Goal: Entertainment & Leisure: Browse casually

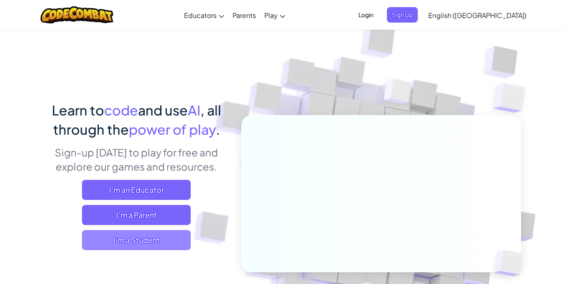
click at [129, 242] on span "I'm a Student" at bounding box center [136, 240] width 109 height 20
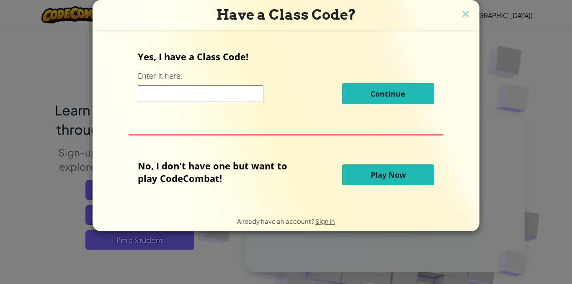
click at [365, 180] on button "Play Now" at bounding box center [388, 174] width 92 height 21
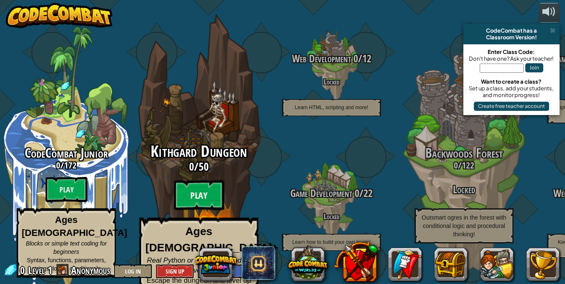
click at [206, 191] on btn "Play" at bounding box center [199, 195] width 50 height 30
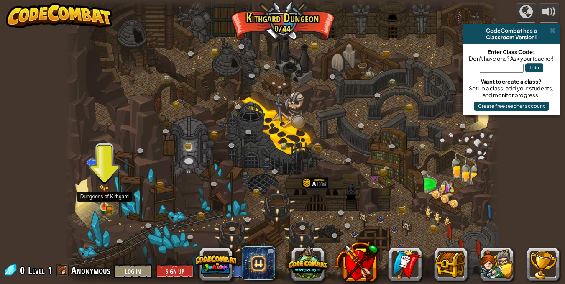
click at [100, 196] on img at bounding box center [104, 196] width 10 height 23
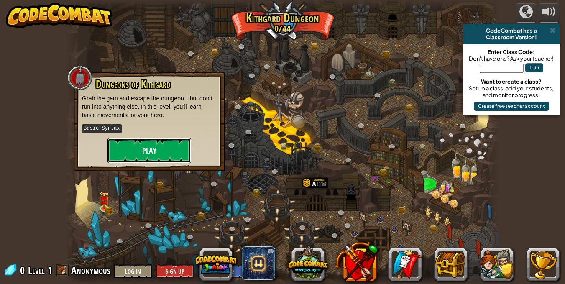
click at [166, 143] on button "Play" at bounding box center [150, 150] width 84 height 25
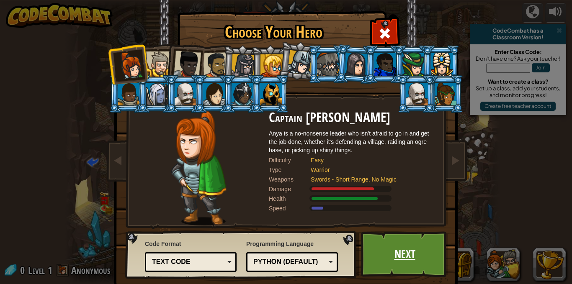
click at [399, 241] on link "Next" at bounding box center [404, 254] width 87 height 46
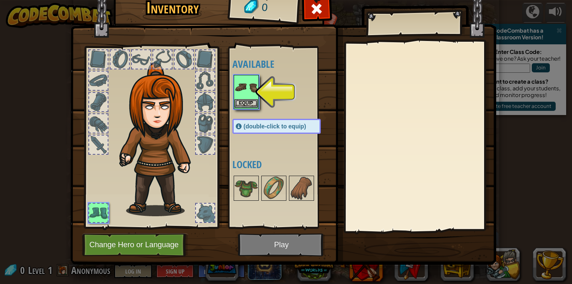
click at [241, 94] on img at bounding box center [245, 87] width 23 height 23
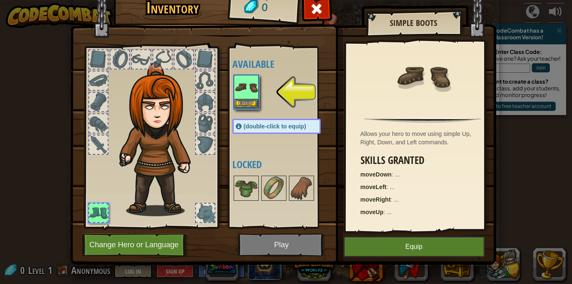
click at [241, 94] on img at bounding box center [245, 87] width 23 height 23
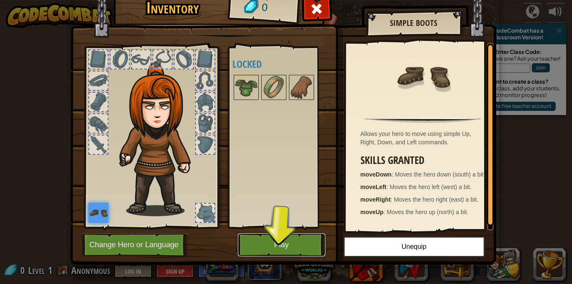
click at [275, 238] on button "Play" at bounding box center [281, 245] width 87 height 23
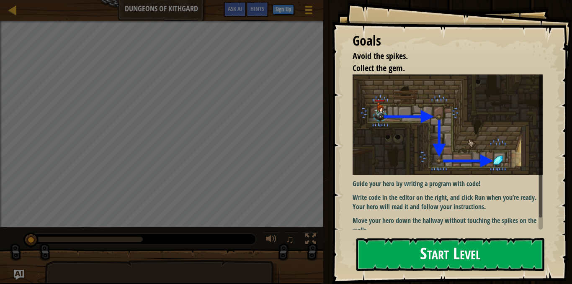
click at [478, 258] on button "Start Level" at bounding box center [450, 254] width 188 height 33
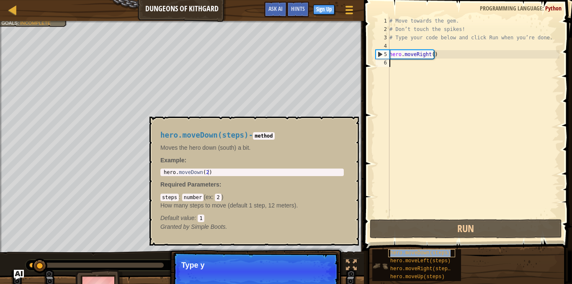
click at [406, 256] on div "hero.moveDown(steps)" at bounding box center [421, 253] width 67 height 8
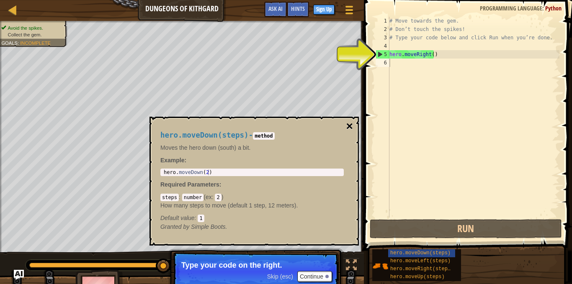
click at [348, 125] on button "×" at bounding box center [349, 127] width 7 height 12
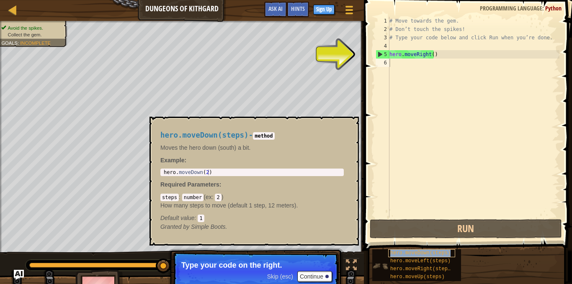
click at [402, 254] on span "hero.moveDown(steps)" at bounding box center [420, 253] width 60 height 6
click at [401, 254] on span "hero.moveDown(steps)" at bounding box center [420, 253] width 60 height 6
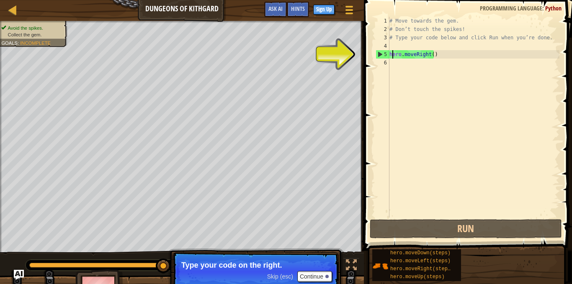
click at [391, 56] on div "# Move towards the gem. # Don’t touch the spikes! # Type your code below and cl…" at bounding box center [474, 126] width 172 height 218
type textarea "hero.moveRight()"
click at [394, 64] on div "# Move towards the gem. # Don’t touch the spikes! # Type your code below and cl…" at bounding box center [474, 126] width 172 height 218
click at [378, 53] on div "5" at bounding box center [382, 54] width 13 height 8
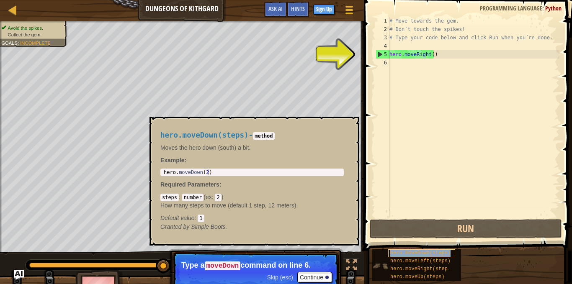
click at [394, 254] on span "hero.moveDown(steps)" at bounding box center [420, 253] width 60 height 6
click at [349, 126] on button "×" at bounding box center [349, 127] width 7 height 12
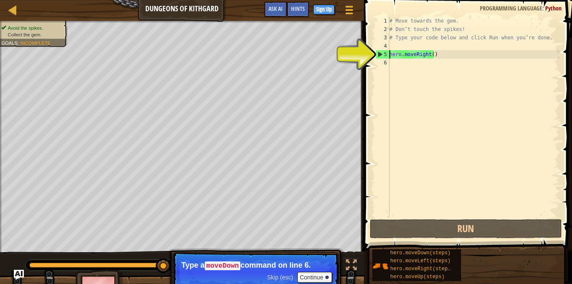
click at [383, 54] on div "5" at bounding box center [382, 54] width 13 height 8
click at [378, 56] on div "5" at bounding box center [382, 54] width 13 height 8
drag, startPoint x: 378, startPoint y: 54, endPoint x: 378, endPoint y: 65, distance: 11.3
click at [378, 56] on div "5" at bounding box center [382, 54] width 13 height 8
type textarea "hero.moveRight()"
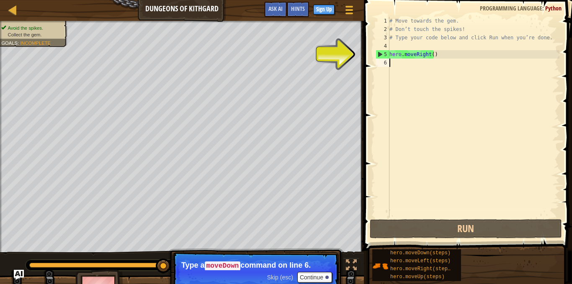
click at [378, 60] on div "6" at bounding box center [382, 63] width 14 height 8
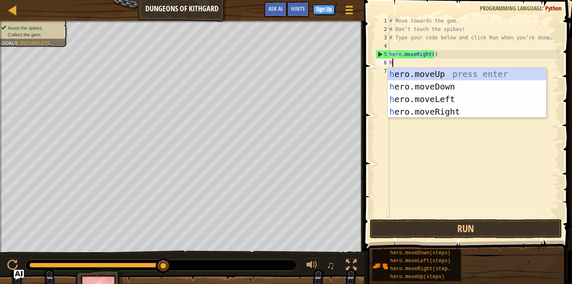
type textarea "he"
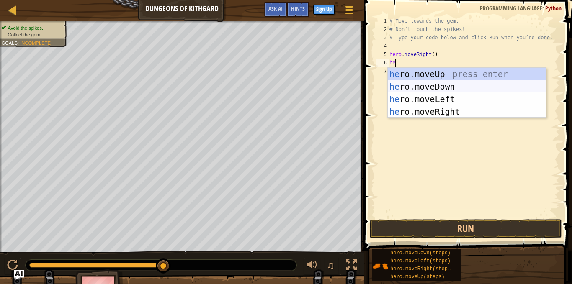
click at [411, 86] on div "he ro.moveUp press enter he ro.moveDown press enter he ro.moveLeft press enter …" at bounding box center [467, 105] width 158 height 75
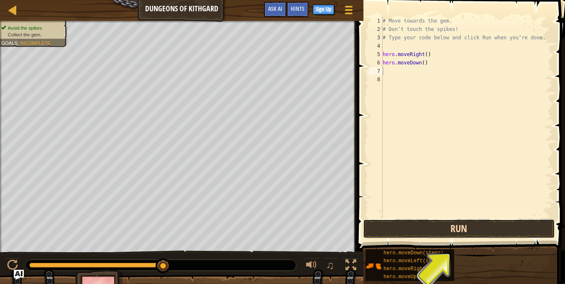
click at [466, 224] on button "Run" at bounding box center [459, 228] width 192 height 19
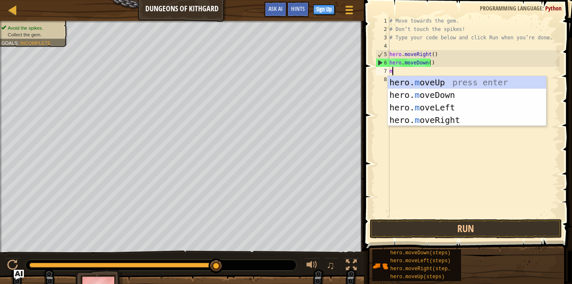
type textarea "mo"
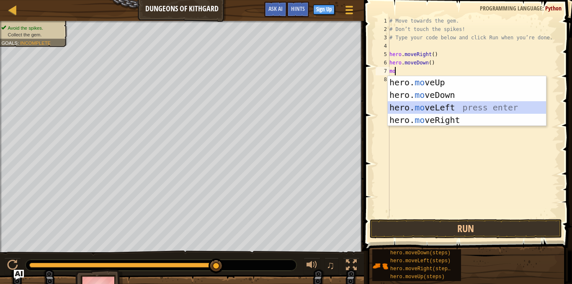
click at [425, 109] on div "hero. mo veUp press enter hero. mo veDown press enter hero. mo veLeft press ent…" at bounding box center [467, 113] width 158 height 75
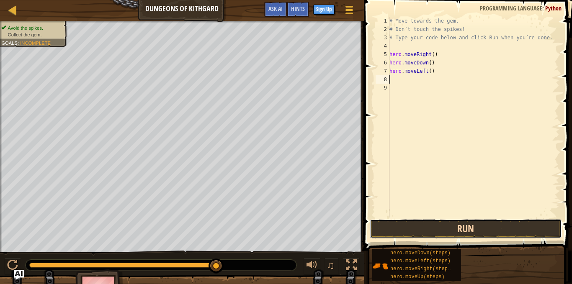
click at [446, 225] on button "Run" at bounding box center [466, 228] width 192 height 19
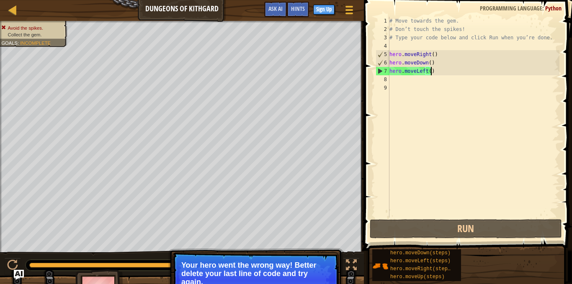
click at [437, 72] on div "# Move towards the gem. # Don’t touch the spikes! # Type your code below and cl…" at bounding box center [474, 126] width 172 height 218
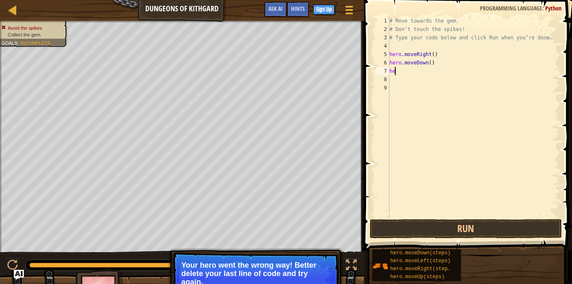
type textarea "h"
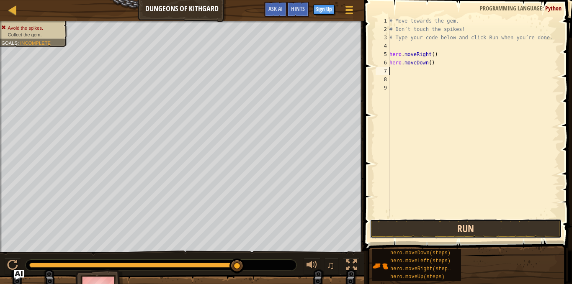
click at [467, 226] on button "Run" at bounding box center [466, 228] width 192 height 19
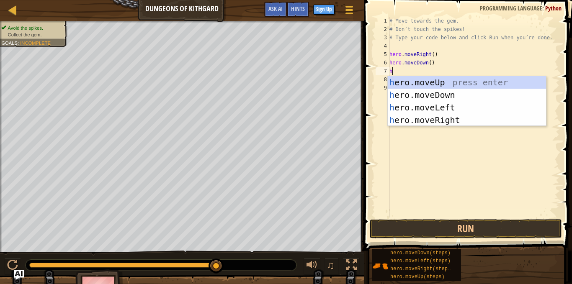
type textarea "he"
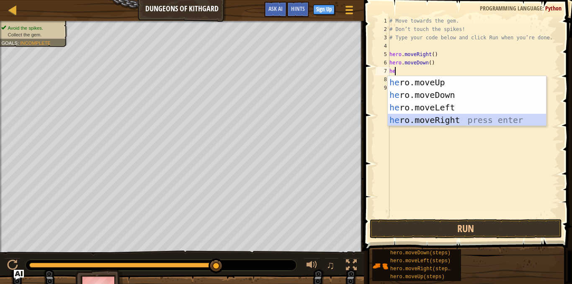
click at [446, 116] on div "he ro.moveUp press enter he ro.moveDown press enter he ro.moveLeft press enter …" at bounding box center [467, 113] width 158 height 75
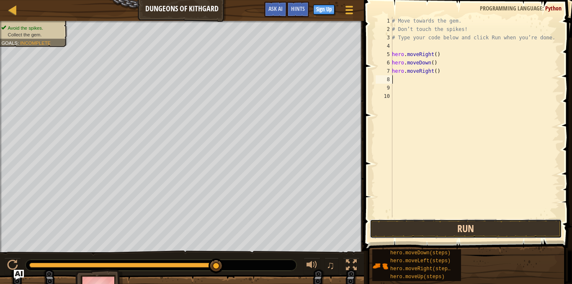
click at [432, 226] on button "Run" at bounding box center [466, 228] width 192 height 19
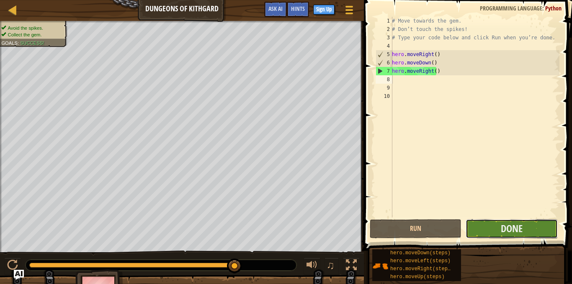
click at [482, 230] on button "Done" at bounding box center [511, 228] width 92 height 19
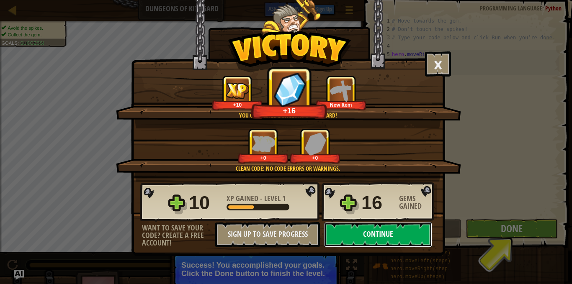
click at [391, 237] on button "Continue" at bounding box center [378, 234] width 108 height 25
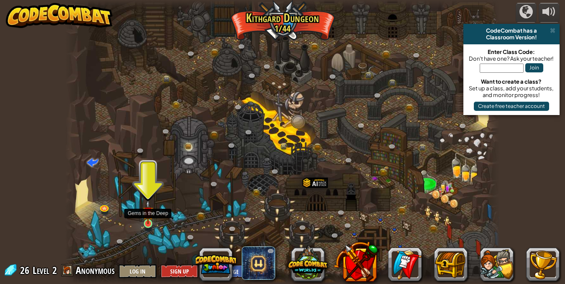
click at [147, 219] on img at bounding box center [148, 212] width 10 height 24
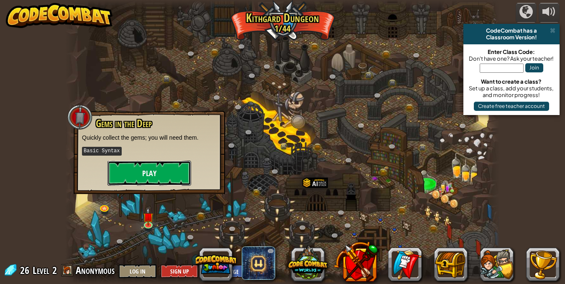
click at [163, 167] on button "Play" at bounding box center [150, 173] width 84 height 25
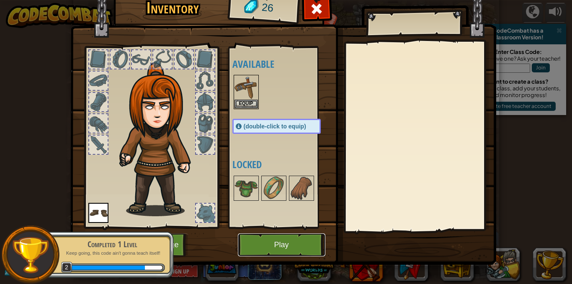
click at [272, 245] on button "Play" at bounding box center [281, 245] width 87 height 23
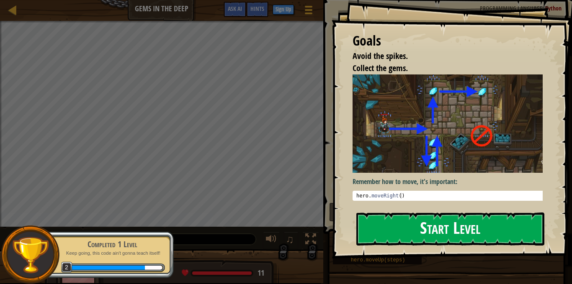
click at [408, 220] on button "Start Level" at bounding box center [450, 229] width 188 height 33
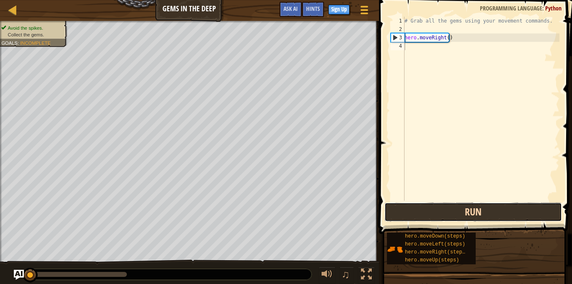
click at [443, 206] on button "Run" at bounding box center [472, 212] width 177 height 19
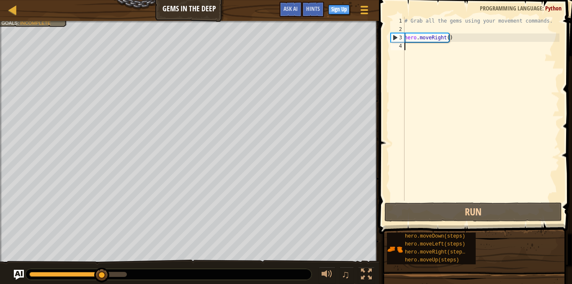
click at [441, 209] on div "Map Gems in the Deep Game Menu Done Sign Up Hints Ask AI 1 הההההההההההההההההההה…" at bounding box center [286, 142] width 572 height 284
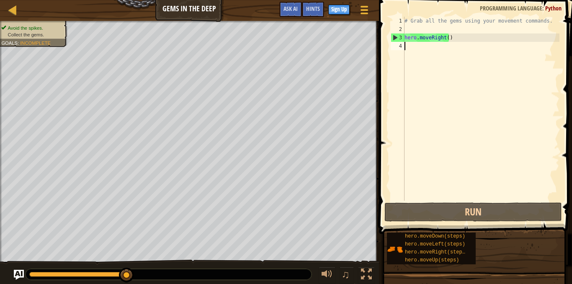
click at [418, 48] on div "# Grab all the gems using your movement commands. hero . moveRight ( )" at bounding box center [481, 117] width 157 height 201
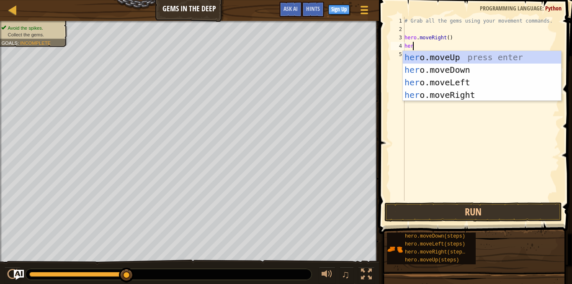
type textarea "hero"
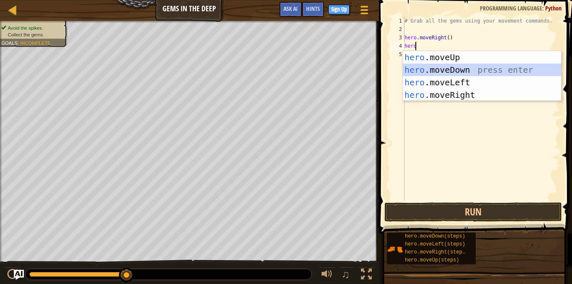
click at [440, 69] on div "hero .moveUp press enter hero .moveDown press enter hero .moveLeft press enter …" at bounding box center [482, 88] width 158 height 75
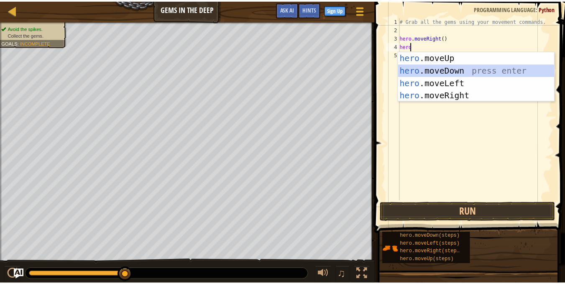
scroll to position [4, 0]
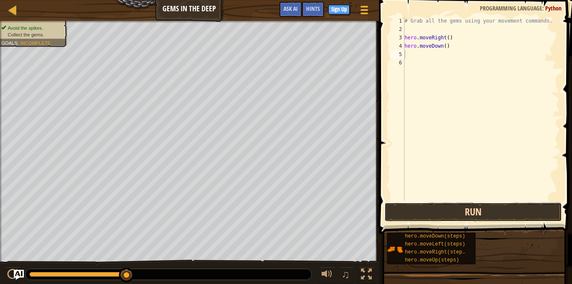
click at [484, 212] on button "Run" at bounding box center [472, 212] width 177 height 19
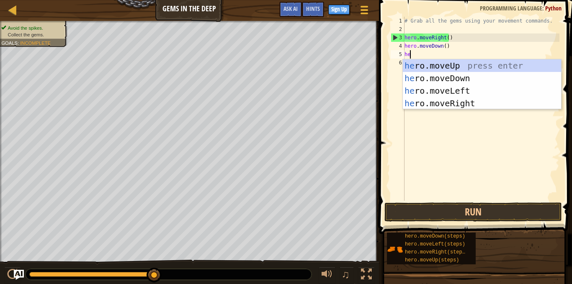
type textarea "her"
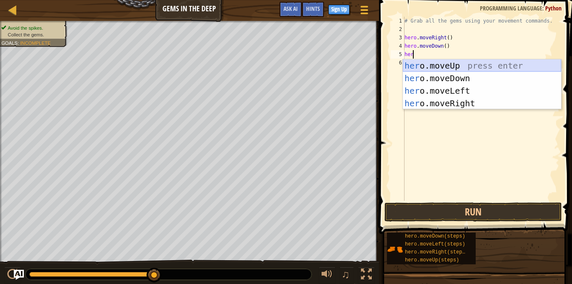
click at [494, 62] on div "her o.moveUp press enter her o.moveDown press enter her o.moveLeft press enter …" at bounding box center [482, 96] width 158 height 75
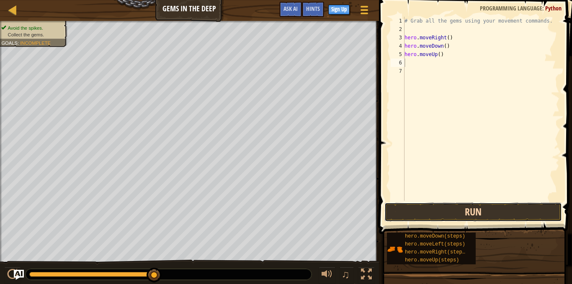
click at [438, 216] on button "Run" at bounding box center [472, 212] width 177 height 19
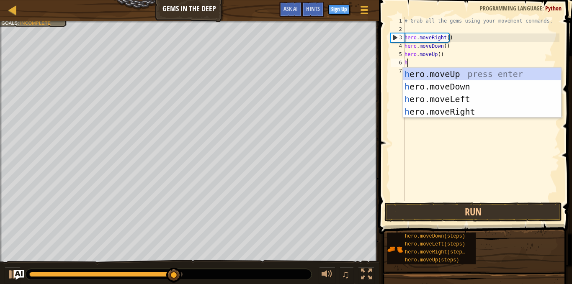
type textarea "hr"
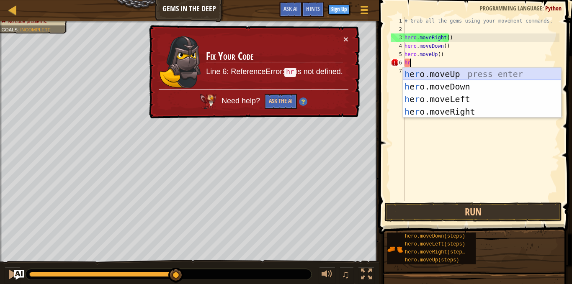
click at [454, 74] on div "h e r o.moveUp press enter h e r o.moveDown press enter h e r o.moveLeft press …" at bounding box center [482, 105] width 158 height 75
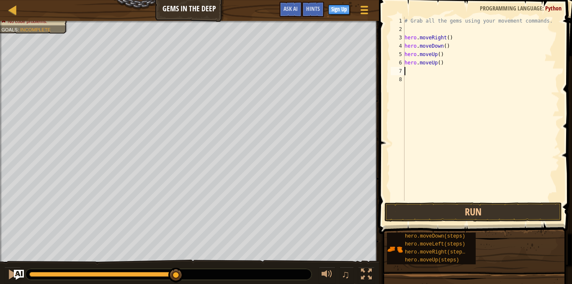
click at [454, 74] on div "# Grab all the gems using your movement commands. hero . moveRight ( ) hero . m…" at bounding box center [481, 117] width 157 height 201
click at [436, 208] on button "Run" at bounding box center [472, 212] width 177 height 19
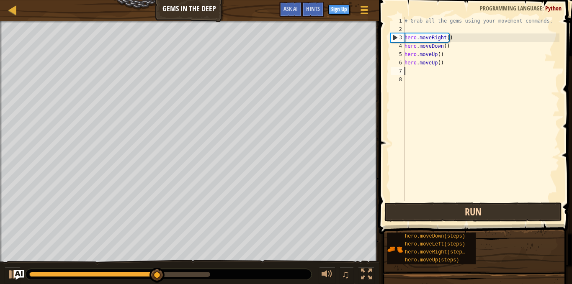
type textarea "h"
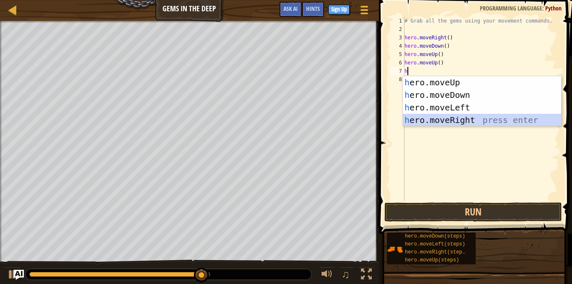
click at [450, 114] on div "h ero.moveUp press enter h ero.moveDown press enter h ero.moveLeft press enter …" at bounding box center [482, 113] width 158 height 75
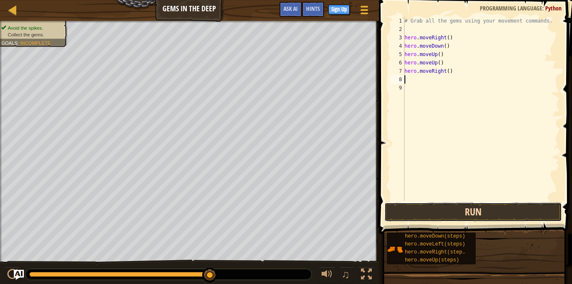
click at [432, 214] on button "Run" at bounding box center [472, 212] width 177 height 19
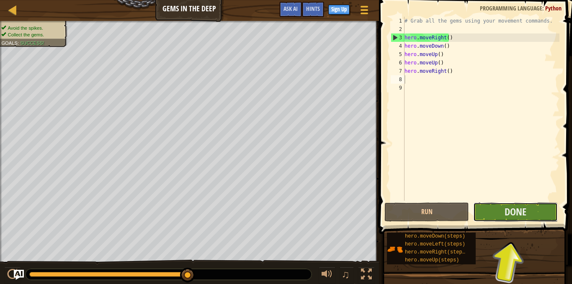
click at [493, 209] on button "Done" at bounding box center [515, 212] width 85 height 19
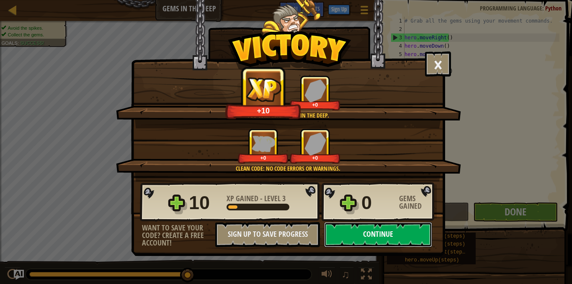
click at [403, 231] on button "Continue" at bounding box center [378, 234] width 108 height 25
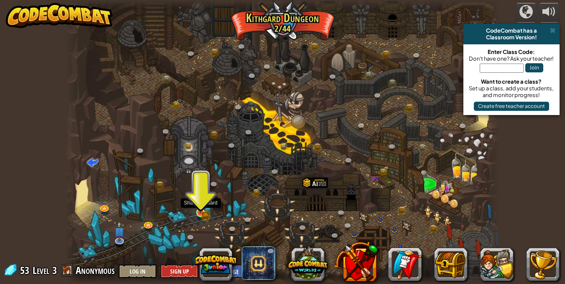
click at [205, 208] on img at bounding box center [200, 202] width 10 height 23
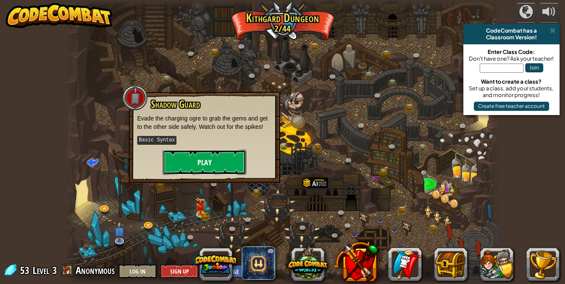
click at [220, 160] on button "Play" at bounding box center [205, 162] width 84 height 25
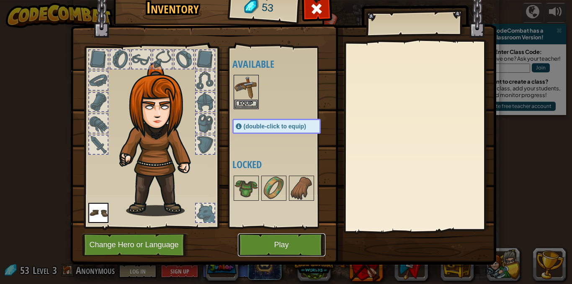
click at [283, 238] on button "Play" at bounding box center [281, 245] width 87 height 23
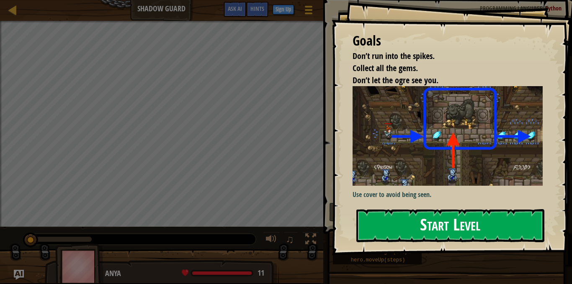
click at [437, 213] on button "Start Level" at bounding box center [450, 225] width 188 height 33
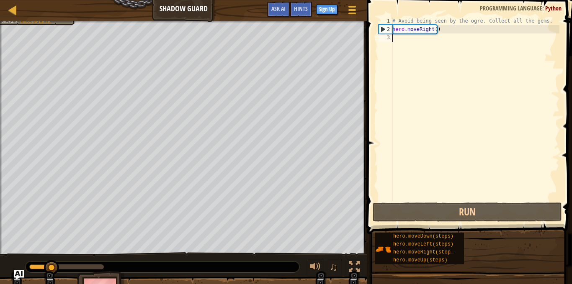
drag, startPoint x: 461, startPoint y: 162, endPoint x: 557, endPoint y: 119, distance: 105.1
click at [560, 126] on div "1 2 3 # Avoid being seen by the ogre. Collect all the gems. hero . moveRight ( …" at bounding box center [468, 133] width 208 height 259
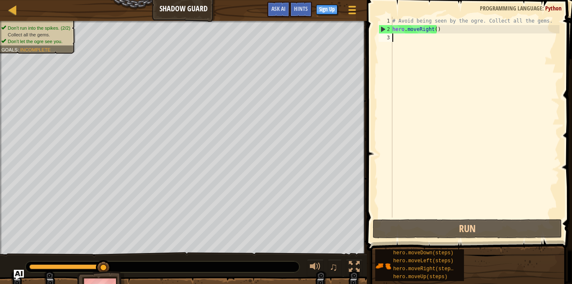
scroll to position [4, 0]
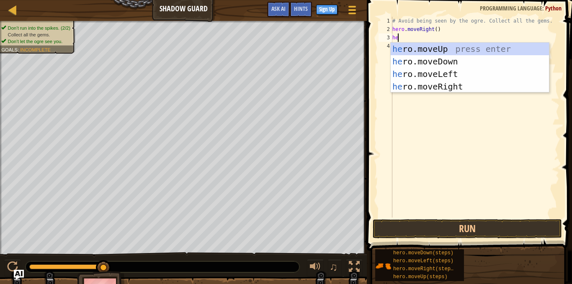
type textarea "her"
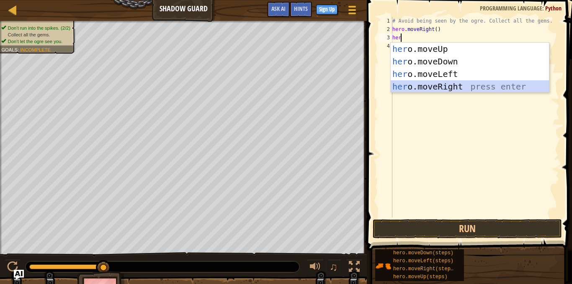
click at [465, 88] on div "her o.moveUp press enter her o.moveDown press enter her o.moveLeft press enter …" at bounding box center [469, 80] width 158 height 75
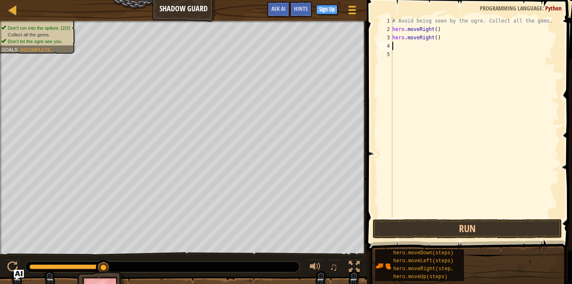
scroll to position [4, 0]
click at [473, 229] on button "Run" at bounding box center [466, 228] width 189 height 19
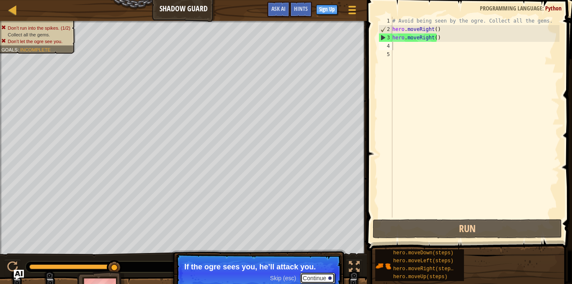
click at [316, 280] on button "Continue" at bounding box center [317, 278] width 35 height 11
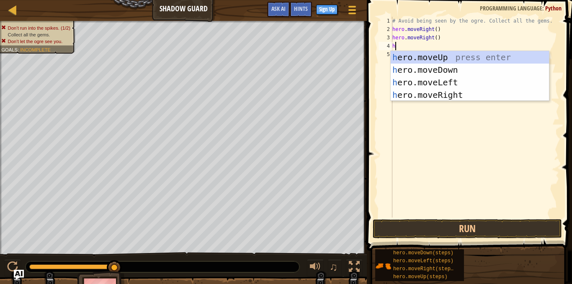
type textarea "he"
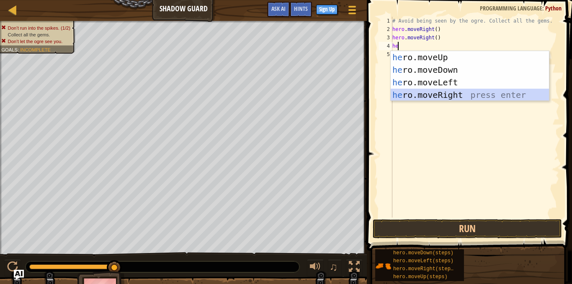
click at [449, 91] on div "he ro.moveUp press enter he ro.moveDown press enter he ro.moveLeft press enter …" at bounding box center [469, 88] width 158 height 75
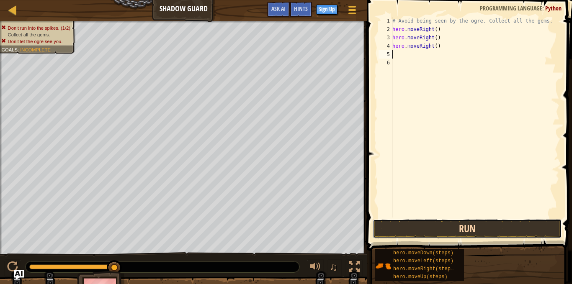
click at [451, 227] on button "Run" at bounding box center [466, 228] width 189 height 19
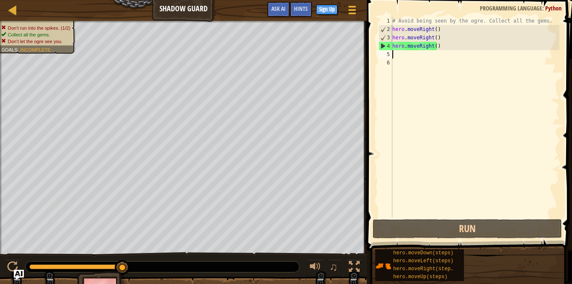
click at [413, 56] on div "# Avoid being seen by the ogre. Collect all the gems. hero . moveRight ( ) hero…" at bounding box center [474, 126] width 169 height 218
type textarea "h"
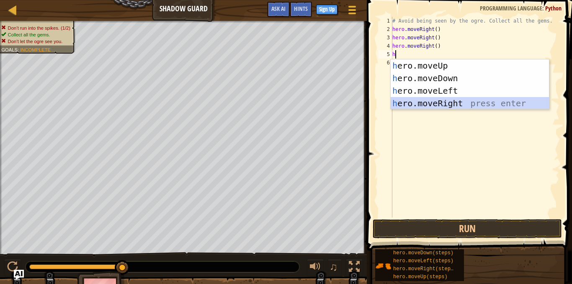
click at [423, 101] on div "h ero.moveUp press enter h ero.moveDown press enter h ero.moveLeft press enter …" at bounding box center [469, 96] width 158 height 75
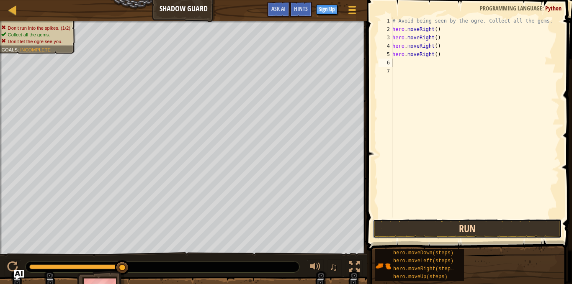
click at [398, 222] on button "Run" at bounding box center [466, 228] width 189 height 19
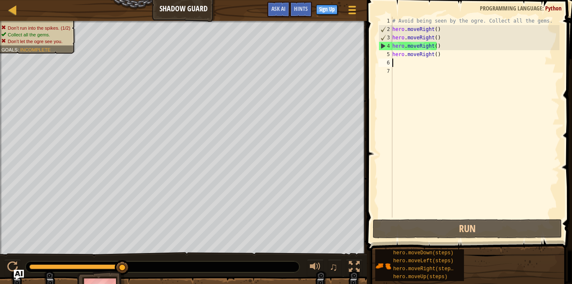
type textarea "h"
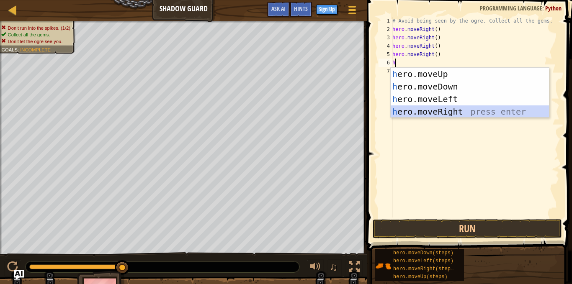
click at [456, 113] on div "h ero.moveUp press enter h ero.moveDown press enter h ero.moveLeft press enter …" at bounding box center [469, 105] width 158 height 75
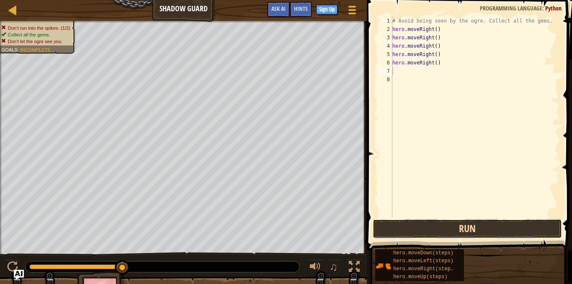
click at [396, 222] on button "Run" at bounding box center [466, 228] width 189 height 19
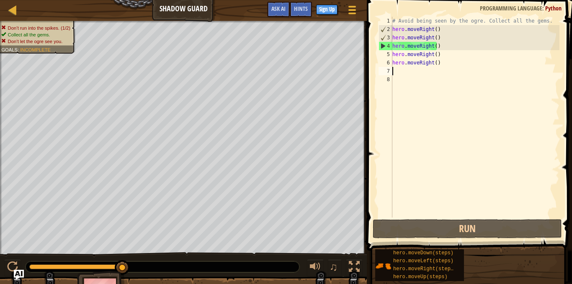
type textarea "h"
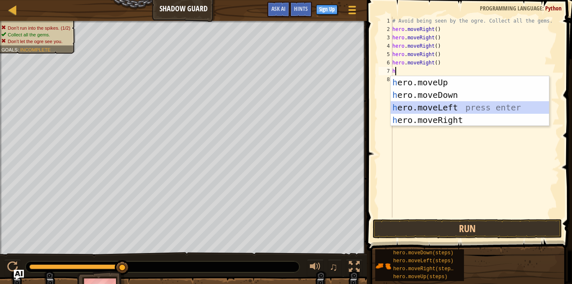
click at [425, 108] on div "h ero.moveUp press enter h ero.moveDown press enter h ero.moveLeft press enter …" at bounding box center [469, 113] width 158 height 75
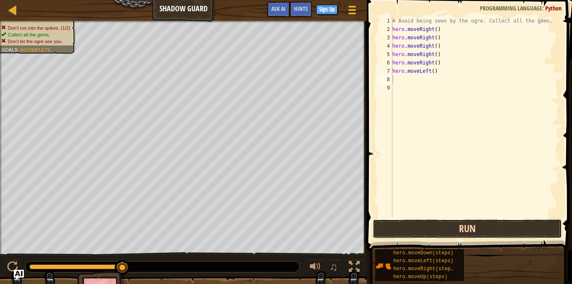
click at [390, 221] on button "Run" at bounding box center [466, 228] width 189 height 19
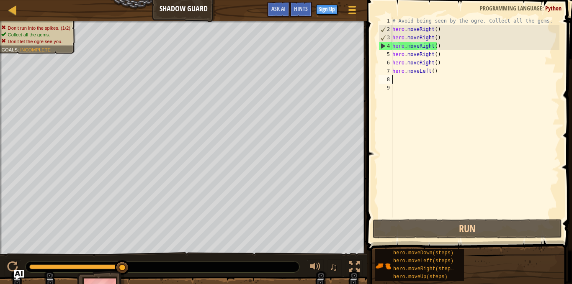
type textarea "h"
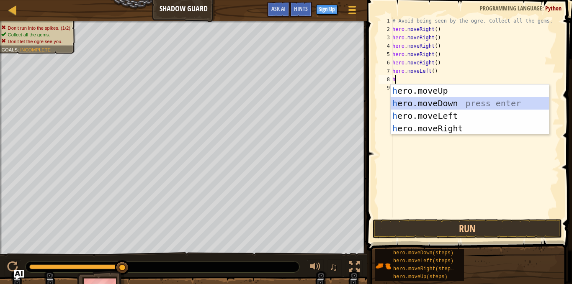
click at [424, 99] on div "h ero.moveUp press enter h ero.moveDown press enter h ero.moveLeft press enter …" at bounding box center [469, 122] width 158 height 75
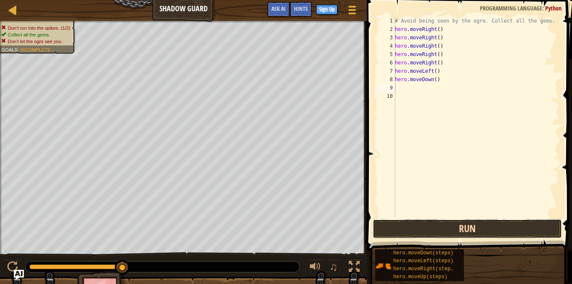
click at [386, 226] on button "Run" at bounding box center [466, 228] width 189 height 19
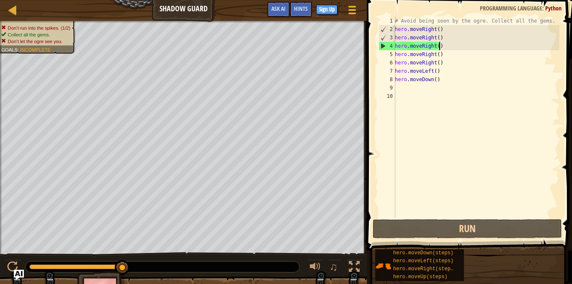
click at [442, 46] on div "# Avoid being seen by the ogre. Collect all the gems. hero . moveRight ( ) hero…" at bounding box center [476, 126] width 166 height 218
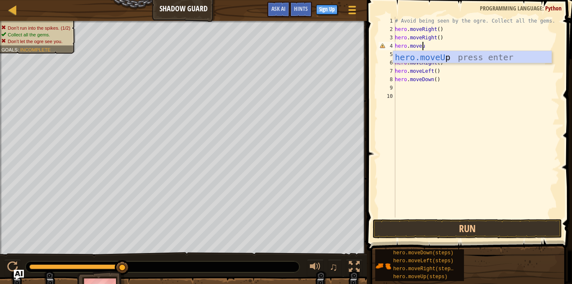
scroll to position [4, 2]
type textarea "hero.moveup"
click at [433, 59] on div "hero.moveUp press enter" at bounding box center [472, 70] width 158 height 38
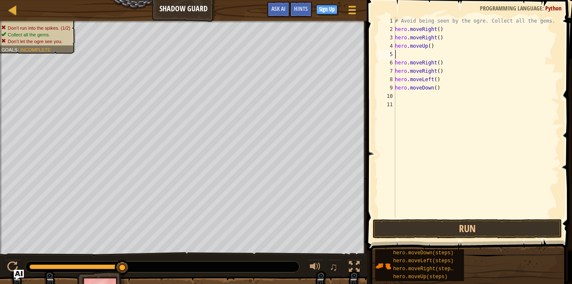
scroll to position [4, 0]
click at [503, 222] on button "Run" at bounding box center [466, 228] width 189 height 19
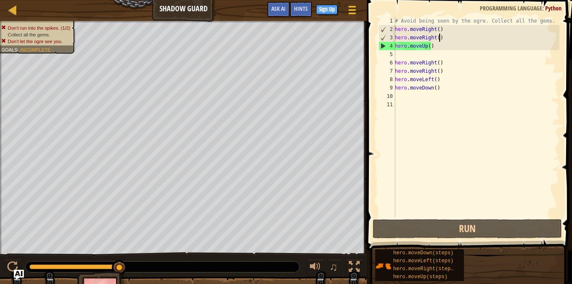
click at [443, 39] on div "# Avoid being seen by the ogre. Collect all the gems. hero . moveRight ( ) hero…" at bounding box center [476, 126] width 166 height 218
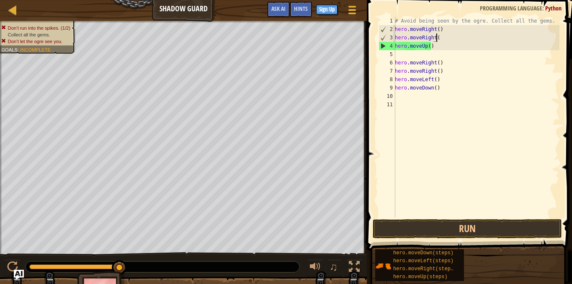
click at [443, 39] on div "# Avoid being seen by the ogre. Collect all the gems. hero . moveRight ( ) hero…" at bounding box center [476, 126] width 166 height 218
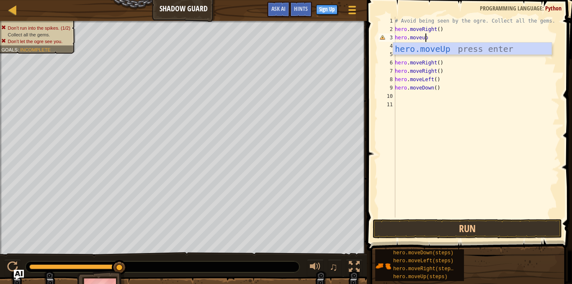
scroll to position [0, 0]
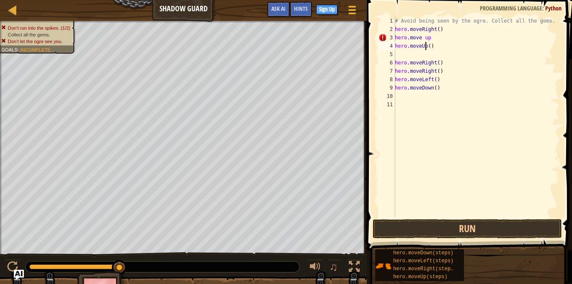
click at [424, 47] on div "# Avoid being seen by the ogre. Collect all the gems. hero . moveRight ( ) hero…" at bounding box center [476, 126] width 166 height 218
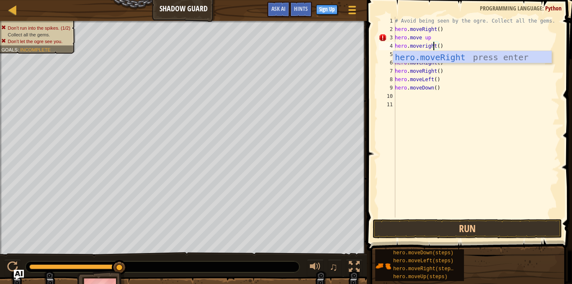
scroll to position [4, 3]
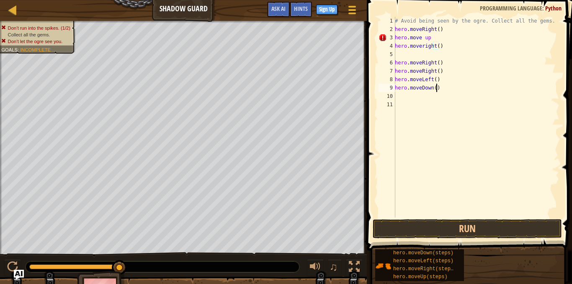
click at [443, 87] on div "# Avoid being seen by the ogre. Collect all the gems. hero . moveRight ( ) hero…" at bounding box center [476, 126] width 166 height 218
type textarea "hero.moveDown()"
click at [401, 55] on div "# Avoid being seen by the ogre. Collect all the gems. hero . moveRight ( ) hero…" at bounding box center [476, 126] width 166 height 218
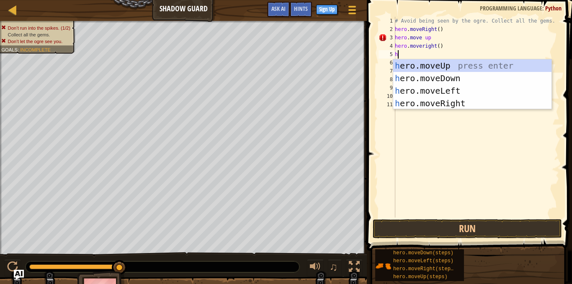
type textarea "he"
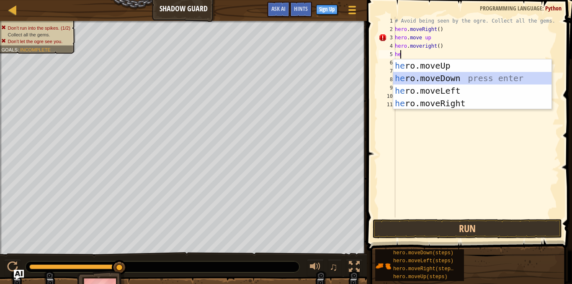
click at [424, 80] on div "he ro.moveUp press enter he ro.moveDown press enter he ro.moveLeft press enter …" at bounding box center [472, 96] width 158 height 75
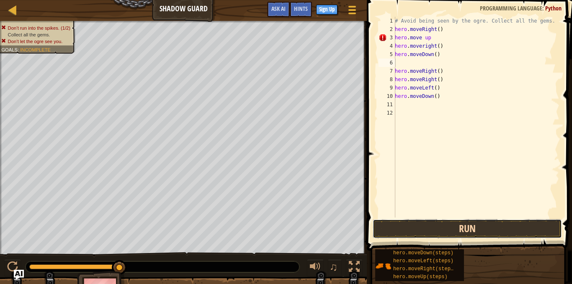
click at [430, 226] on button "Run" at bounding box center [466, 228] width 189 height 19
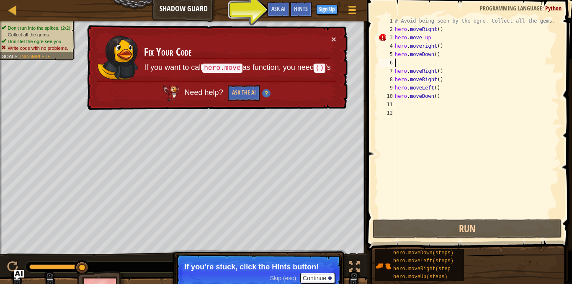
click at [428, 39] on div "# Avoid being seen by the ogre. Collect all the gems. hero . moveRight ( ) hero…" at bounding box center [476, 126] width 166 height 218
click at [431, 39] on div "# Avoid being seen by the ogre. Collect all the gems. hero . moveRight ( ) hero…" at bounding box center [476, 126] width 166 height 218
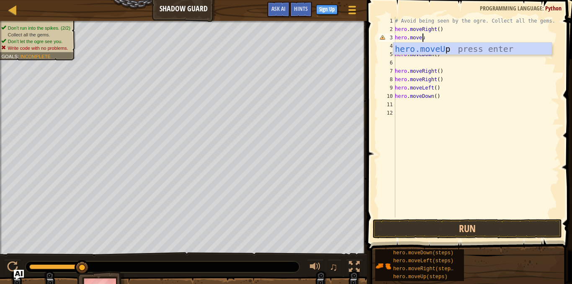
scroll to position [4, 2]
type textarea "hero.moveup"
click at [430, 51] on div "hero.moveUp press enter" at bounding box center [472, 62] width 158 height 38
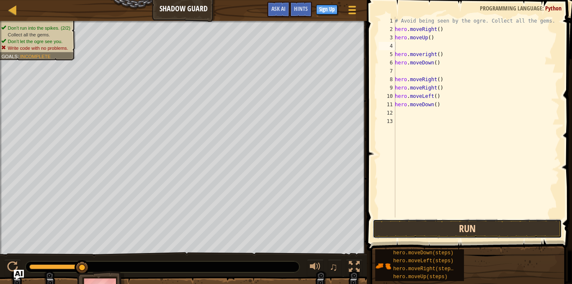
click at [435, 231] on button "Run" at bounding box center [466, 228] width 189 height 19
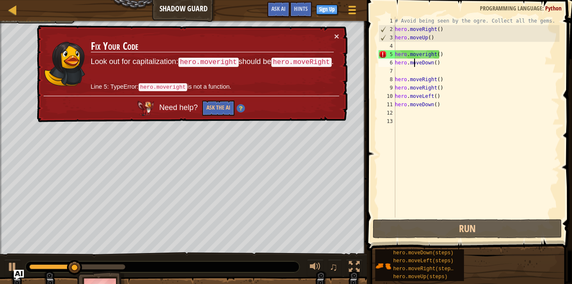
click at [415, 60] on div "# Avoid being seen by the ogre. Collect all the gems. hero . moveRight ( ) hero…" at bounding box center [476, 126] width 166 height 218
type textarea "hero.moveDown()"
click at [403, 70] on div "# Avoid being seen by the ogre. Collect all the gems. hero . moveRight ( ) hero…" at bounding box center [476, 126] width 166 height 218
click at [407, 74] on div "# Avoid being seen by the ogre. Collect all the gems. hero . moveRight ( ) hero…" at bounding box center [476, 126] width 166 height 218
click at [403, 45] on div "# Avoid being seen by the ogre. Collect all the gems. hero . moveRight ( ) hero…" at bounding box center [476, 126] width 166 height 218
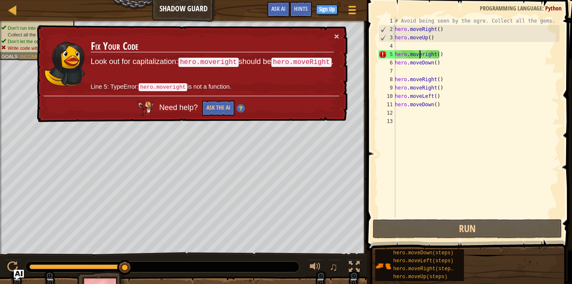
click at [421, 56] on div "# Avoid being seen by the ogre. Collect all the gems. hero . moveRight ( ) hero…" at bounding box center [476, 126] width 166 height 218
click at [422, 55] on div "# Avoid being seen by the ogre. Collect all the gems. hero . moveRight ( ) hero…" at bounding box center [476, 126] width 166 height 218
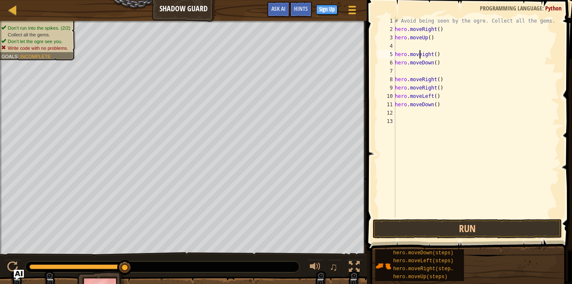
scroll to position [4, 3]
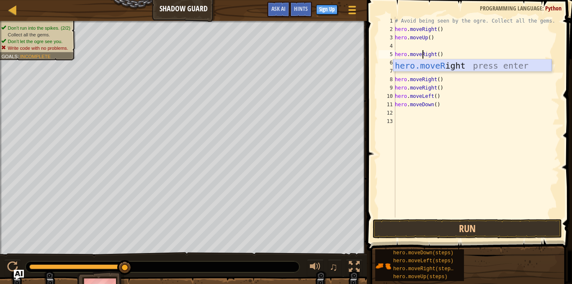
click at [398, 62] on div "hero.moveR ight press enter" at bounding box center [472, 78] width 158 height 38
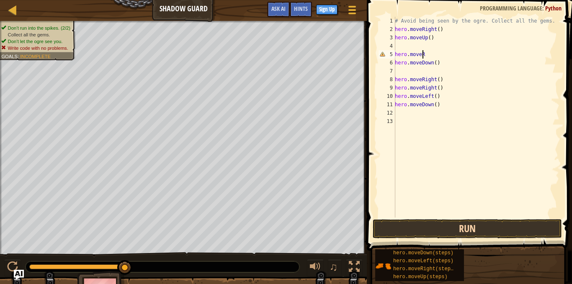
type textarea "hero.moveR"
click at [425, 226] on button "Run" at bounding box center [466, 228] width 189 height 19
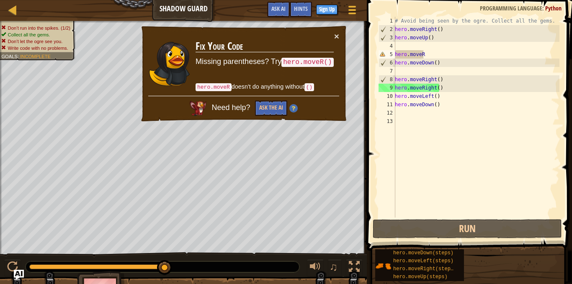
click at [3, 10] on div "Map Shadow Guard Game Menu Done Sign Up Hints Ask AI" at bounding box center [183, 10] width 367 height 21
click at [18, 8] on link "Map" at bounding box center [19, 10] width 4 height 11
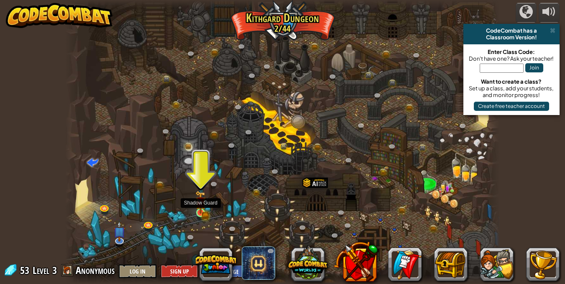
click at [203, 210] on img at bounding box center [200, 202] width 10 height 23
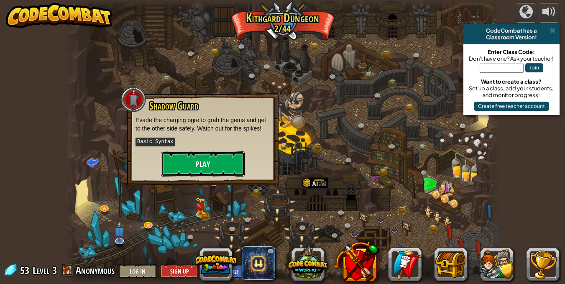
click at [230, 163] on button "Play" at bounding box center [203, 164] width 84 height 25
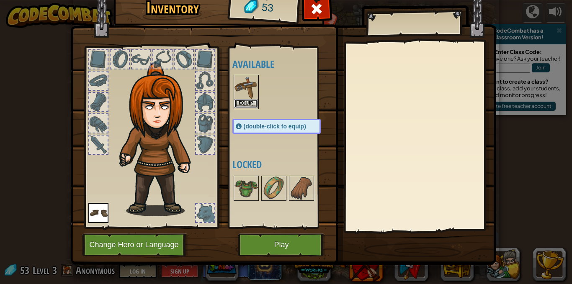
click at [242, 100] on button "Equip" at bounding box center [245, 103] width 23 height 9
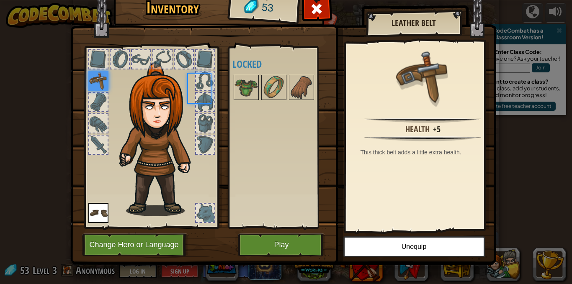
click at [242, 100] on div at bounding box center [246, 87] width 25 height 25
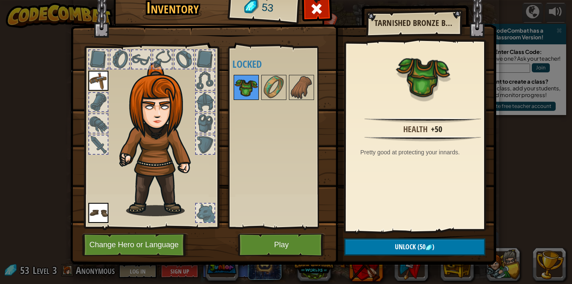
click at [240, 91] on img at bounding box center [245, 87] width 23 height 23
click at [267, 244] on button "Play" at bounding box center [281, 245] width 87 height 23
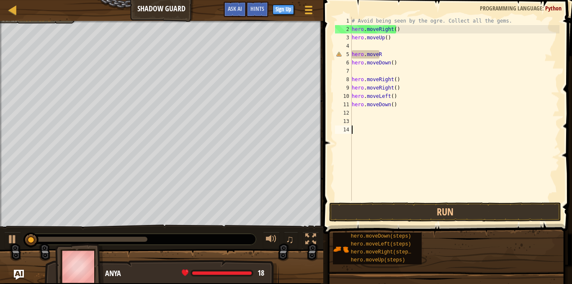
scroll to position [4, 0]
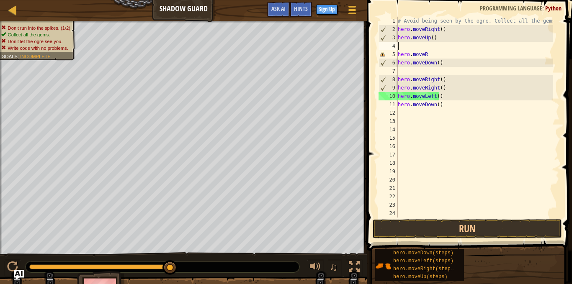
click at [424, 45] on div "# Avoid being seen by the ogre. Collect all the gems. hero . moveRight ( ) hero…" at bounding box center [474, 126] width 157 height 218
click at [429, 46] on div "# Avoid being seen by the ogre. Collect all the gems. hero . moveRight ( ) hero…" at bounding box center [474, 126] width 157 height 218
click at [429, 54] on div "# Avoid being seen by the ogre. Collect all the gems. hero . moveRight ( ) hero…" at bounding box center [474, 126] width 157 height 218
type textarea "h"
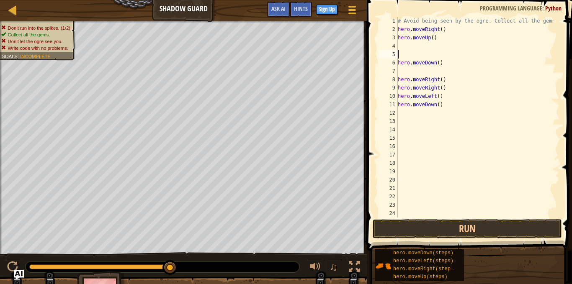
click at [455, 108] on div "# Avoid being seen by the ogre. Collect all the gems. hero . moveRight ( ) hero…" at bounding box center [474, 126] width 157 height 218
type textarea "h"
click at [444, 92] on div "# Avoid being seen by the ogre. Collect all the gems. hero . moveRight ( ) hero…" at bounding box center [474, 126] width 157 height 218
type textarea "h"
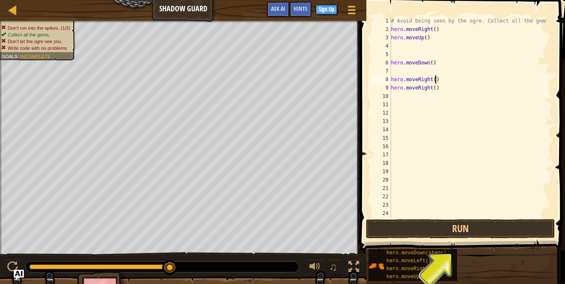
click at [435, 79] on div "# Avoid being seen by the ogre. Collect all the gems. hero . moveRight ( ) hero…" at bounding box center [468, 126] width 157 height 218
type textarea "h"
click at [442, 88] on div "# Avoid being seen by the ogre. Collect all the gems. hero . moveRight ( ) hero…" at bounding box center [468, 126] width 157 height 218
type textarea "h"
click at [437, 65] on div "# Avoid being seen by the ogre. Collect all the gems. hero . moveRight ( ) hero…" at bounding box center [468, 126] width 157 height 218
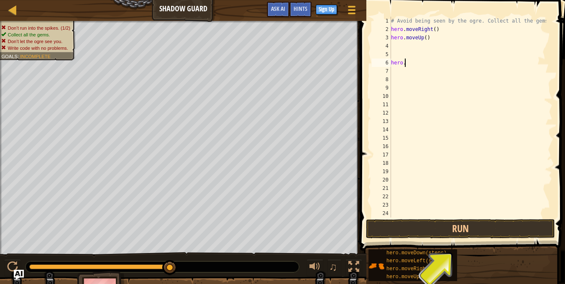
type textarea "h"
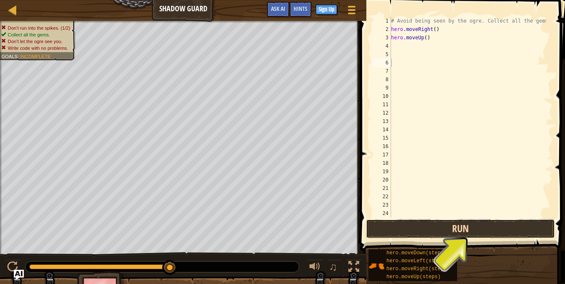
click at [443, 232] on button "Run" at bounding box center [460, 228] width 189 height 19
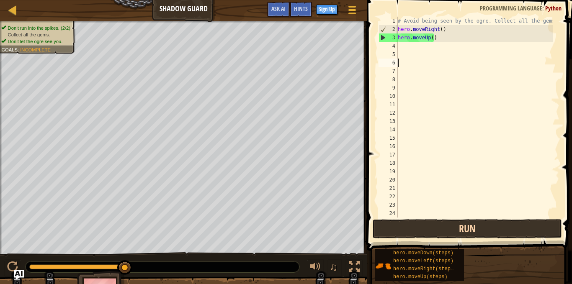
type textarea "H"
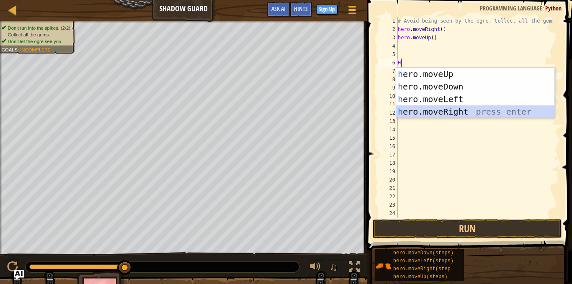
click at [453, 111] on div "h ero.moveUp press enter h ero.moveDown press enter h ero.moveLeft press enter …" at bounding box center [475, 105] width 158 height 75
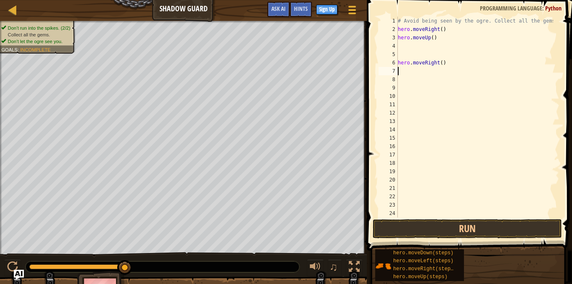
click at [445, 64] on div "# Avoid being seen by the ogre. Collect all the gems. hero . moveRight ( ) hero…" at bounding box center [474, 126] width 157 height 218
type textarea "h"
click at [408, 51] on div "# Avoid being seen by the ogre. Collect all the gems. hero . moveRight ( ) hero…" at bounding box center [474, 126] width 157 height 218
click at [408, 48] on div "# Avoid being seen by the ogre. Collect all the gems. hero . moveRight ( ) hero…" at bounding box center [474, 126] width 157 height 218
type textarea "H"
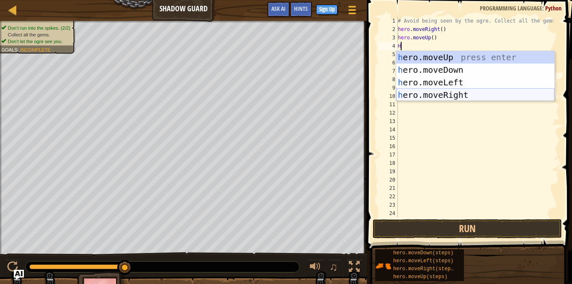
click at [428, 91] on div "h ero.moveUp press enter h ero.moveDown press enter h ero.moveLeft press enter …" at bounding box center [475, 88] width 158 height 75
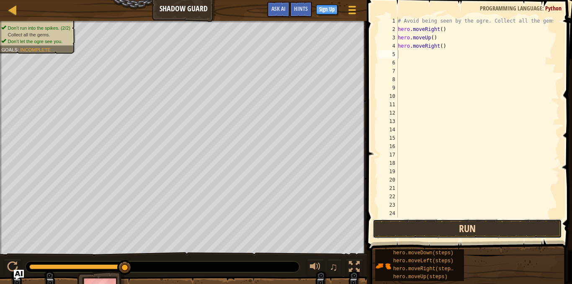
click at [414, 231] on button "Run" at bounding box center [466, 228] width 189 height 19
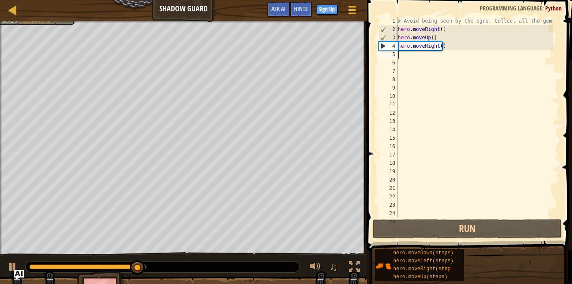
type textarea "H"
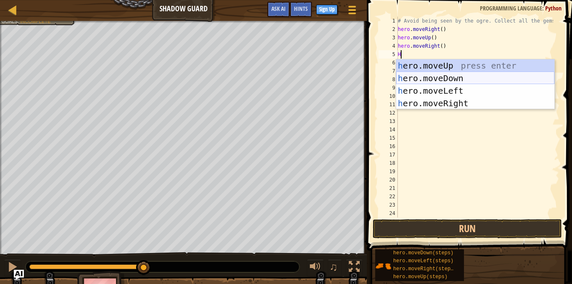
click at [461, 79] on div "h ero.moveUp press enter h ero.moveDown press enter h ero.moveLeft press enter …" at bounding box center [475, 96] width 158 height 75
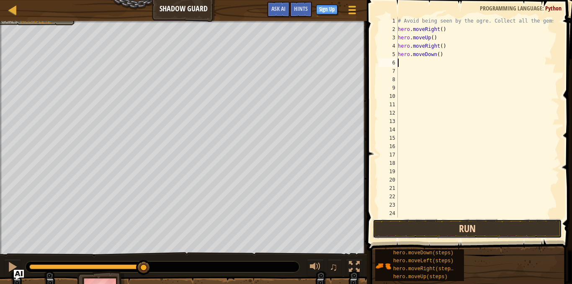
click at [432, 225] on button "Run" at bounding box center [466, 228] width 189 height 19
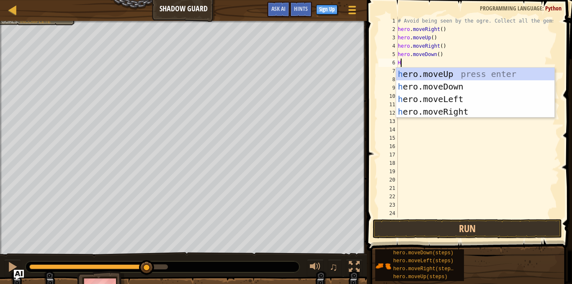
type textarea "H"
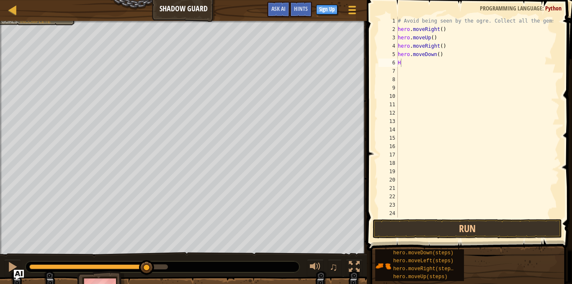
click at [462, 0] on body "Map Shadow Guard Game Menu Done Sign Up Hints Ask AI 1 הההההההההההההההההההההההה…" at bounding box center [286, 0] width 572 height 0
click at [406, 62] on div "# Avoid being seen by the ogre. Collect all the gems. hero . moveRight ( ) hero…" at bounding box center [474, 126] width 157 height 218
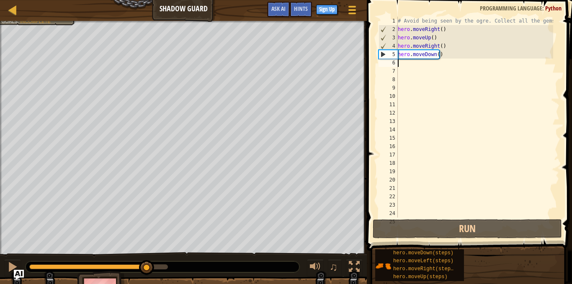
type textarea "H"
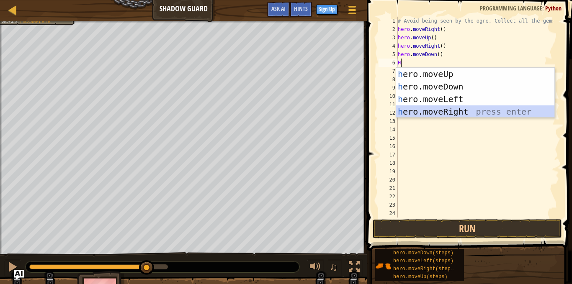
click at [411, 110] on div "h ero.moveUp press enter h ero.moveDown press enter h ero.moveLeft press enter …" at bounding box center [475, 105] width 158 height 75
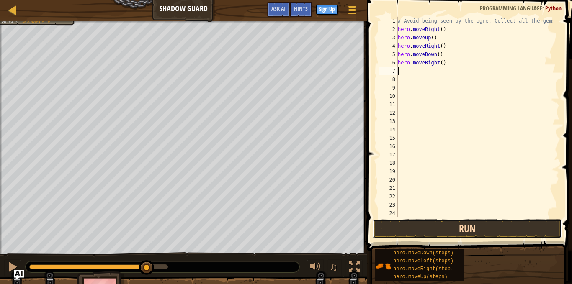
click at [473, 226] on button "Run" at bounding box center [466, 228] width 189 height 19
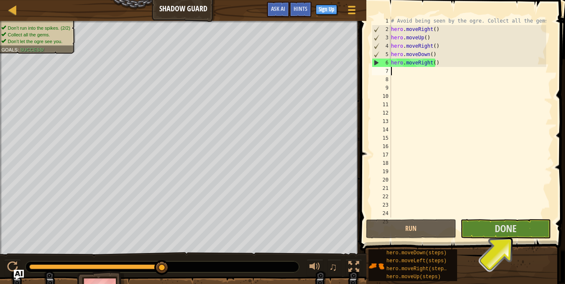
click at [458, 232] on div "Run Submit Done" at bounding box center [460, 228] width 189 height 19
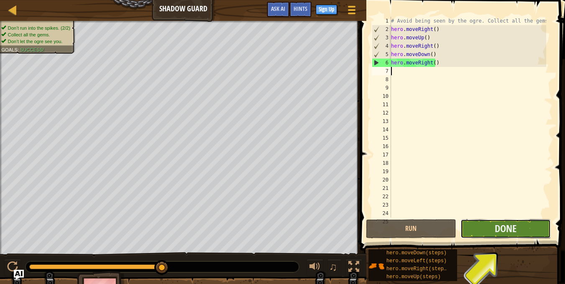
click at [486, 230] on button "Done" at bounding box center [506, 228] width 90 height 19
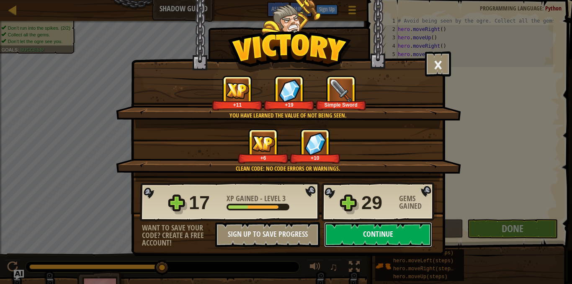
drag, startPoint x: 364, startPoint y: 234, endPoint x: 360, endPoint y: 231, distance: 5.2
click at [360, 231] on button "Continue" at bounding box center [378, 234] width 108 height 25
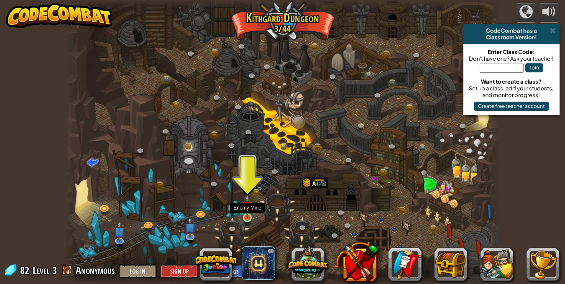
click at [247, 212] on img at bounding box center [247, 207] width 10 height 24
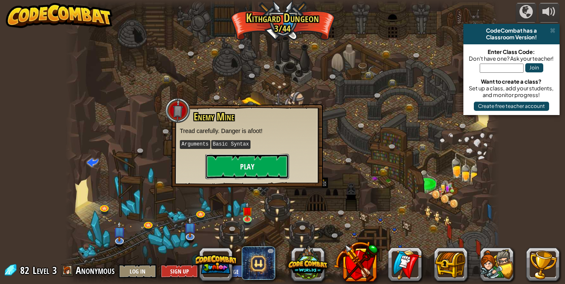
click at [278, 165] on button "Play" at bounding box center [248, 166] width 84 height 25
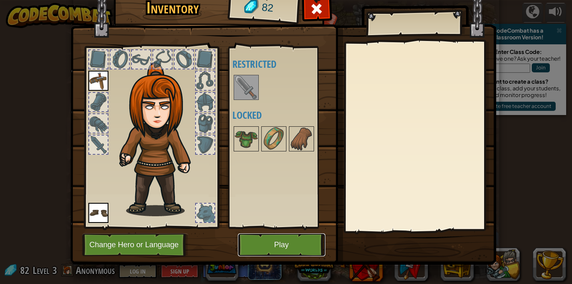
click at [249, 247] on button "Play" at bounding box center [281, 245] width 87 height 23
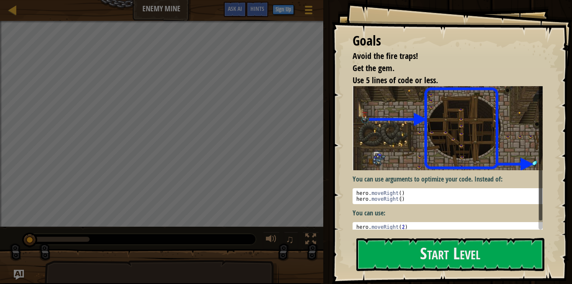
click at [507, 272] on div "Goals Avoid the fire traps! Get the gem. Use 5 lines of code or less. You can u…" at bounding box center [451, 142] width 240 height 284
click at [501, 267] on button "Start Level" at bounding box center [450, 254] width 188 height 33
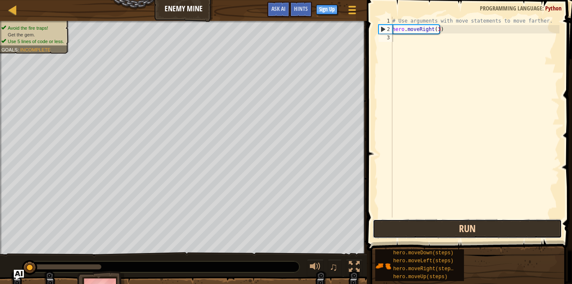
click at [486, 222] on button "Run" at bounding box center [466, 228] width 189 height 19
